Goal: Task Accomplishment & Management: Complete application form

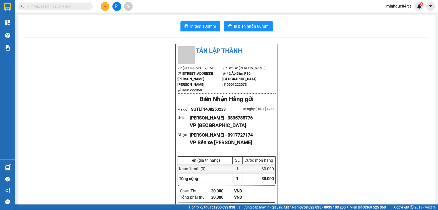
scroll to position [30, 0]
click at [75, 5] on input "text" at bounding box center [57, 7] width 59 height 6
click at [52, 4] on input "text" at bounding box center [57, 7] width 59 height 6
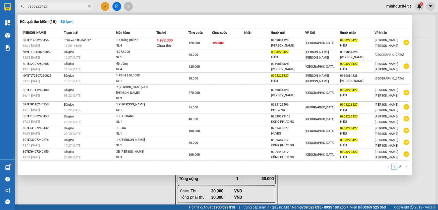
type input "0908228427"
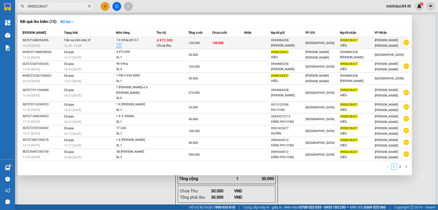
click at [152, 43] on tr "SGTLT1408250456 16:26 [DATE] Trên xe 63H-046.37 16:30 [DATE] 1 b trắng phí 2 đ …" at bounding box center [215, 43] width 390 height 12
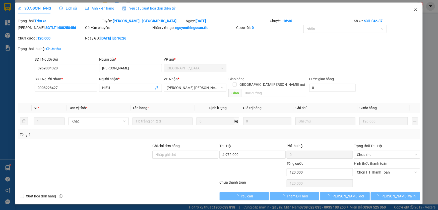
click at [420, 8] on span "Close" at bounding box center [416, 10] width 14 height 14
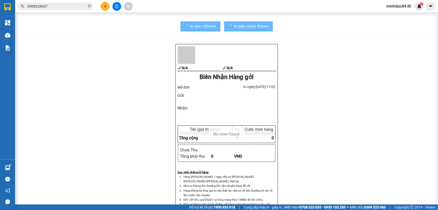
click at [77, 7] on input "0908228427" at bounding box center [57, 7] width 59 height 6
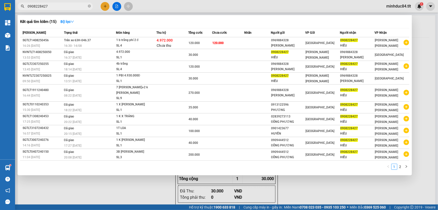
click at [260, 164] on div "1 2" at bounding box center [215, 168] width 390 height 9
click at [242, 44] on td "120.000" at bounding box center [229, 43] width 32 height 12
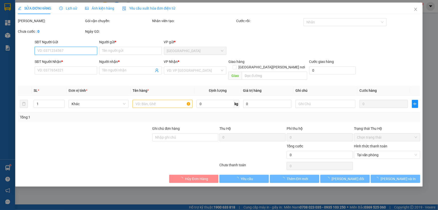
type input "0969884328"
type input "[PERSON_NAME]"
type input "0908228427"
type input "HIẾU"
type input "120.000"
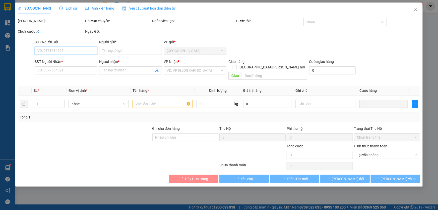
type input "120.000"
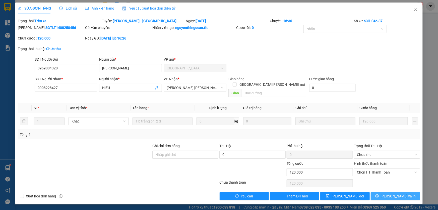
click at [383, 192] on button "[PERSON_NAME] và In" at bounding box center [395, 196] width 49 height 8
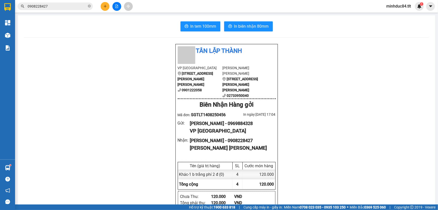
click at [89, 3] on span "0908228427" at bounding box center [55, 7] width 75 height 8
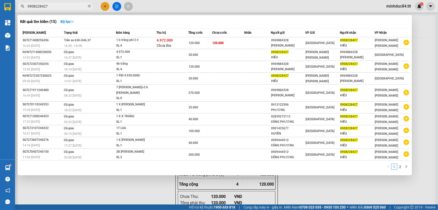
click at [87, 6] on span "0908228427" at bounding box center [55, 7] width 75 height 8
click at [74, 6] on input "0908228427" at bounding box center [57, 7] width 59 height 6
click at [89, 7] on icon "close-circle" at bounding box center [89, 6] width 3 height 3
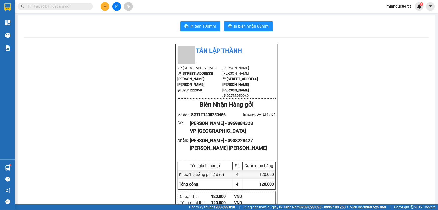
drag, startPoint x: 80, startPoint y: 4, endPoint x: 75, endPoint y: 3, distance: 5.6
click at [80, 4] on input "text" at bounding box center [57, 7] width 59 height 6
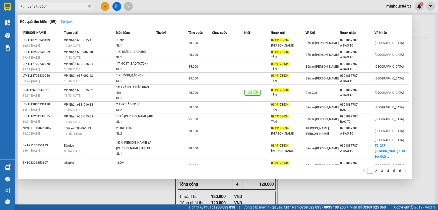
type input "0949178634"
click at [72, 19] on button "Bộ lọc" at bounding box center [68, 22] width 22 height 8
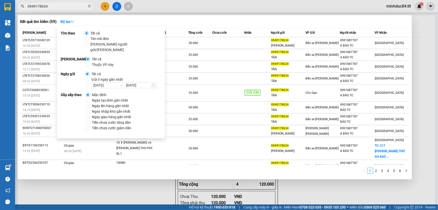
click at [101, 97] on span "Ngày tạo đơn gần nhất" at bounding box center [110, 100] width 40 height 6
click at [90, 98] on input "Ngày tạo đơn gần nhất" at bounding box center [88, 100] width 4 height 4
radio input "true"
radio input "false"
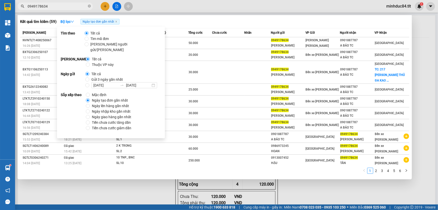
click at [243, 19] on div "Kết quả [PERSON_NAME] ( 59 ) Bộ lọc Ngày tạo [PERSON_NAME] nhất" at bounding box center [215, 22] width 390 height 8
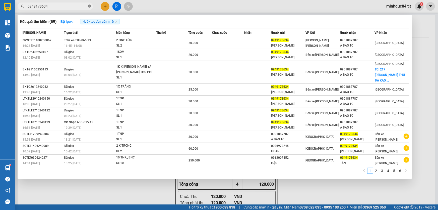
click at [89, 7] on icon "close-circle" at bounding box center [89, 6] width 3 height 3
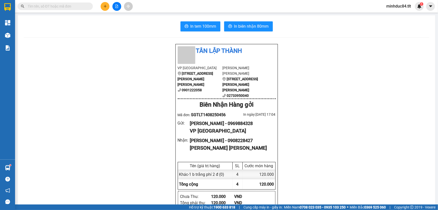
click at [73, 7] on input "text" at bounding box center [57, 7] width 59 height 6
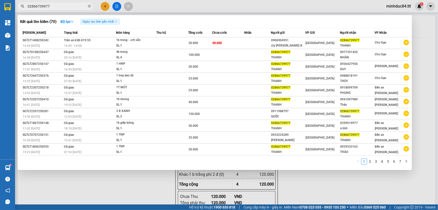
click at [65, 8] on input "02866739977" at bounding box center [57, 7] width 59 height 6
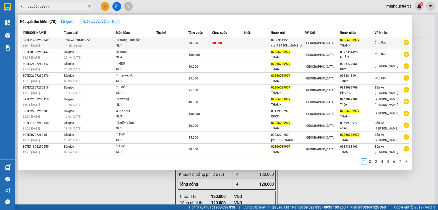
type input "02866739977"
click at [134, 41] on div "1k trong - ướt sẵn" at bounding box center [135, 40] width 38 height 6
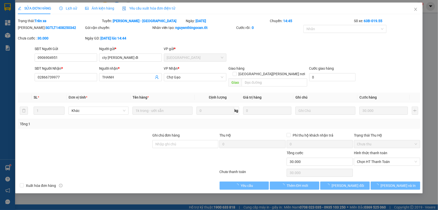
click at [70, 8] on span "Lịch sử" at bounding box center [68, 8] width 18 height 4
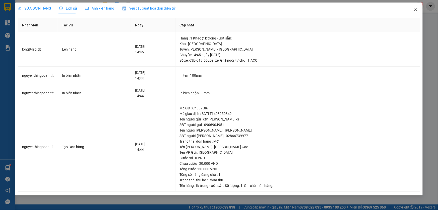
click at [417, 7] on span "Close" at bounding box center [416, 10] width 14 height 14
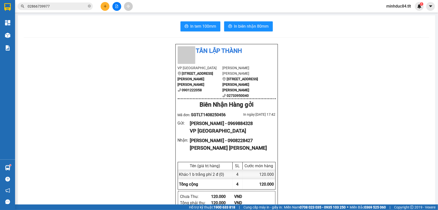
click at [62, 6] on input "02866739977" at bounding box center [57, 7] width 59 height 6
